Goal: Task Accomplishment & Management: Manage account settings

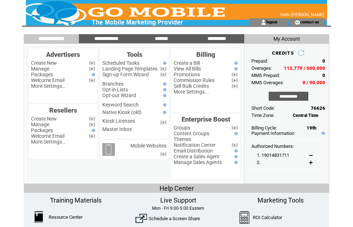
scroll to position [31, 24]
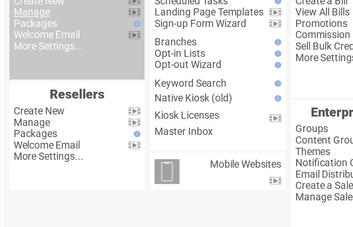
click at [31, 38] on link "Manage" at bounding box center [40, 38] width 18 height 6
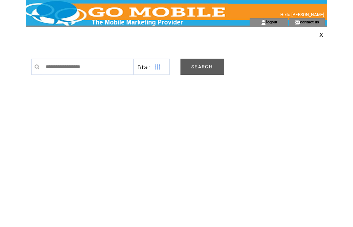
click at [198, 71] on link "SEARCH" at bounding box center [202, 67] width 43 height 16
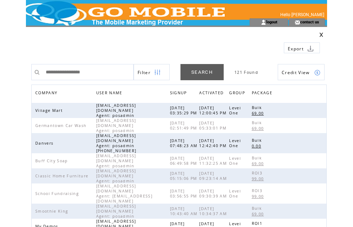
click at [55, 96] on span "COMPANY" at bounding box center [47, 94] width 24 height 10
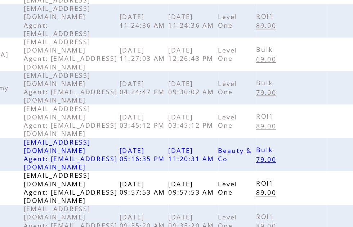
scroll to position [227, 0]
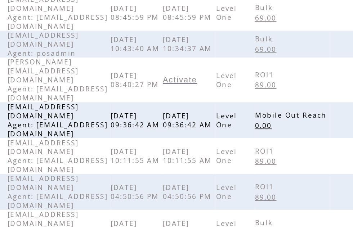
scroll to position [180, 0]
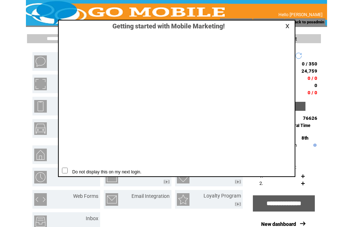
scroll to position [0, 0]
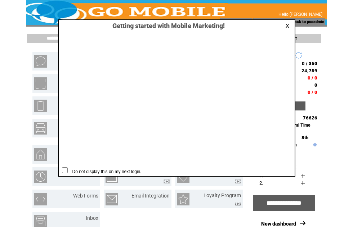
click at [291, 25] on link at bounding box center [289, 25] width 6 height 5
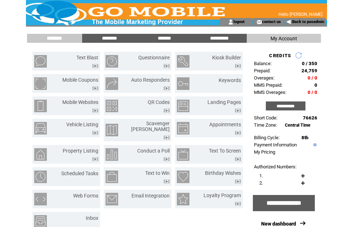
click at [305, 88] on td "0" at bounding box center [307, 85] width 19 height 5
